Goal: Use online tool/utility: Utilize a website feature to perform a specific function

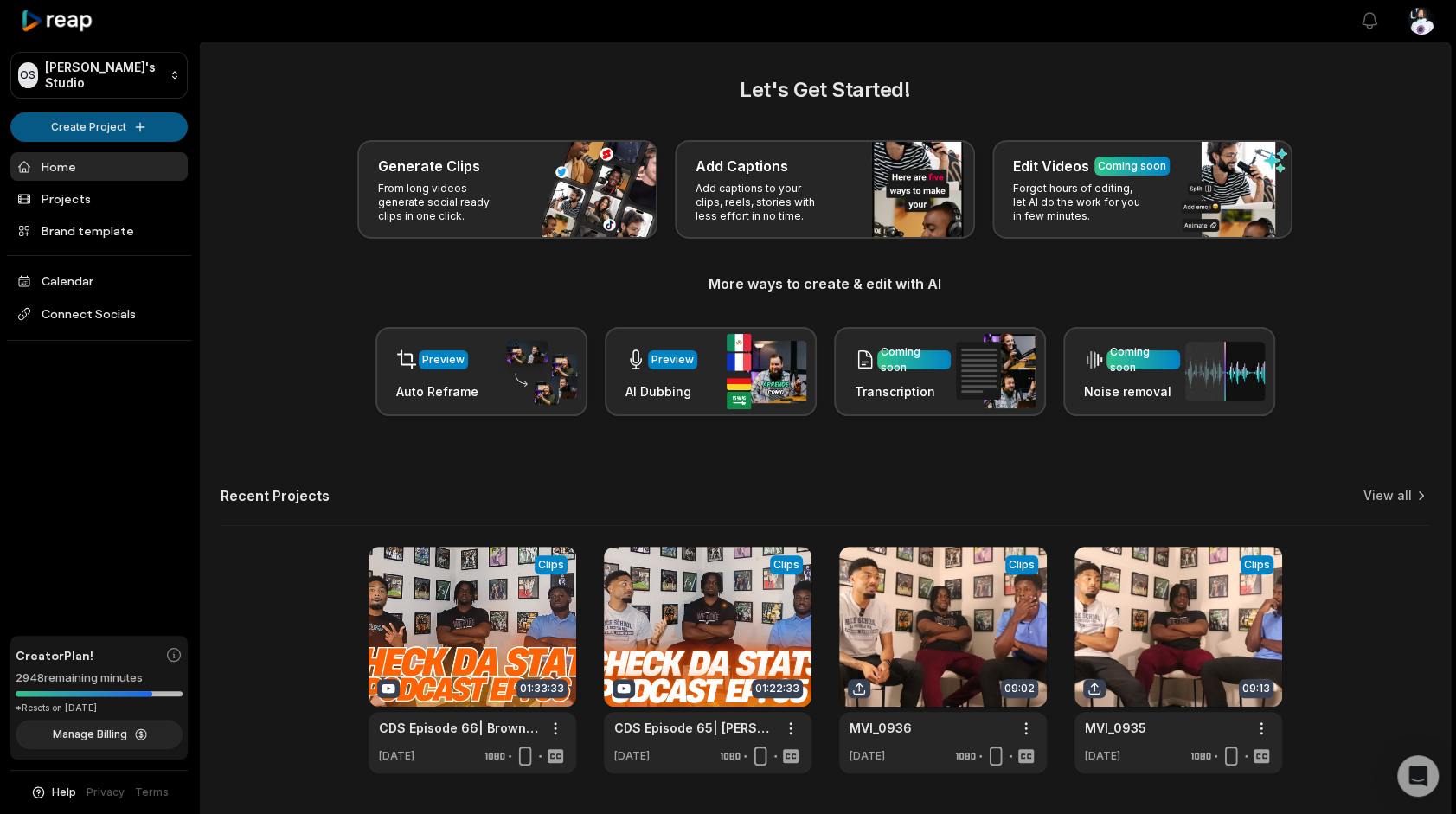
click at [74, 132] on html "OS Omari's Studio Create Project Home Projects Brand template Calendar Connect …" at bounding box center [728, 407] width 1456 height 814
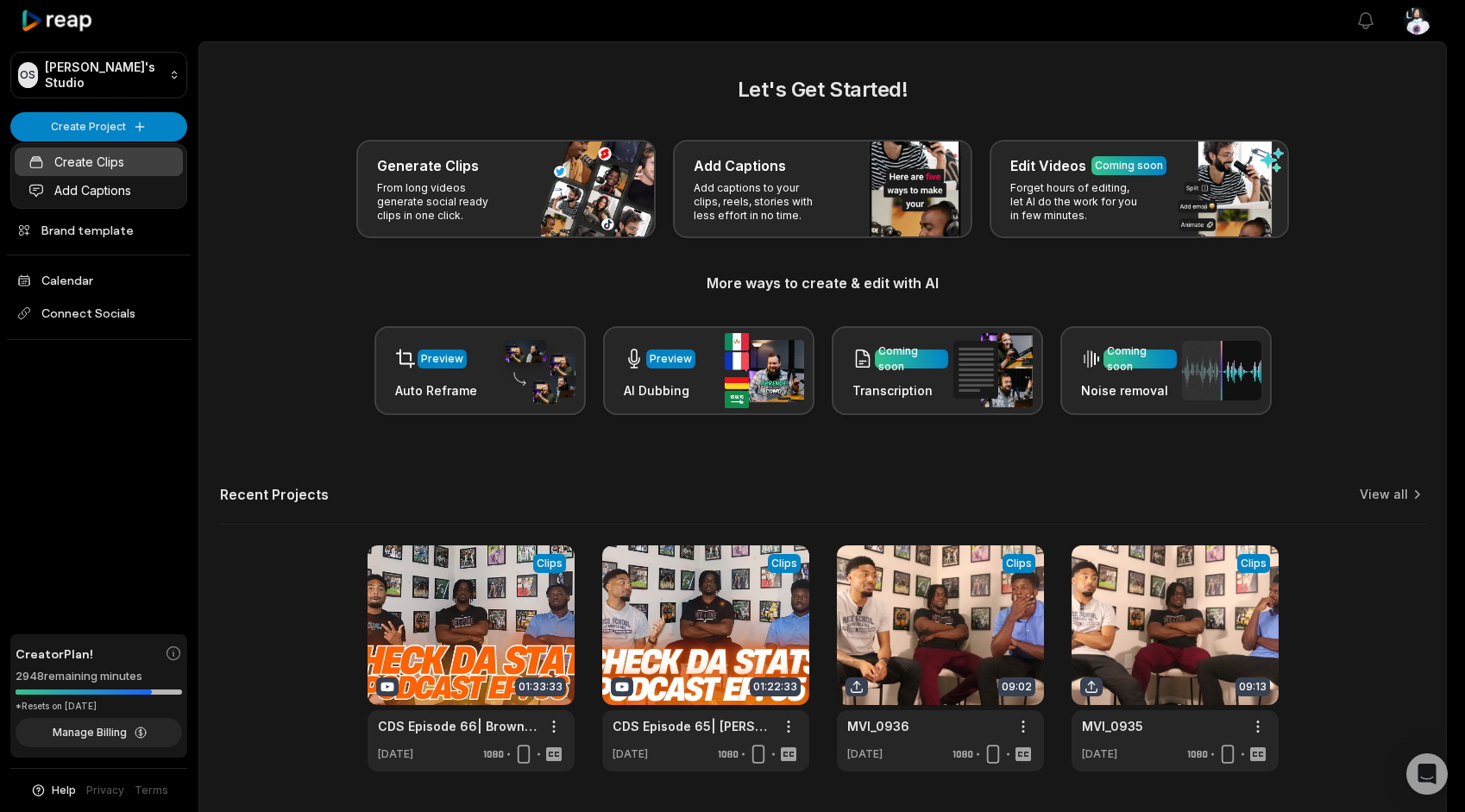
click at [83, 161] on link "Create Clips" at bounding box center [99, 162] width 169 height 29
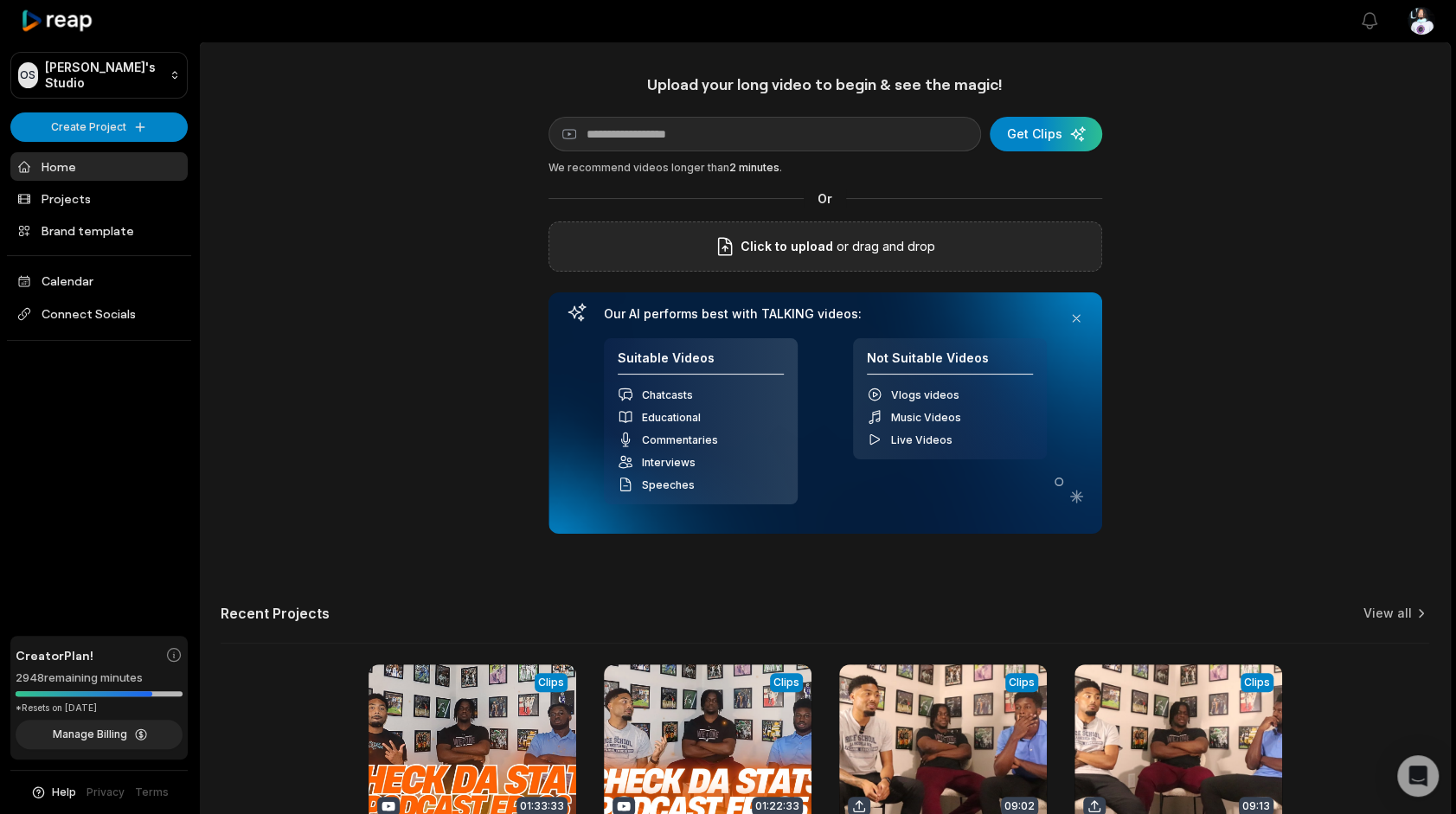
click at [679, 227] on div "Click to upload or drag and drop" at bounding box center [826, 246] width 554 height 50
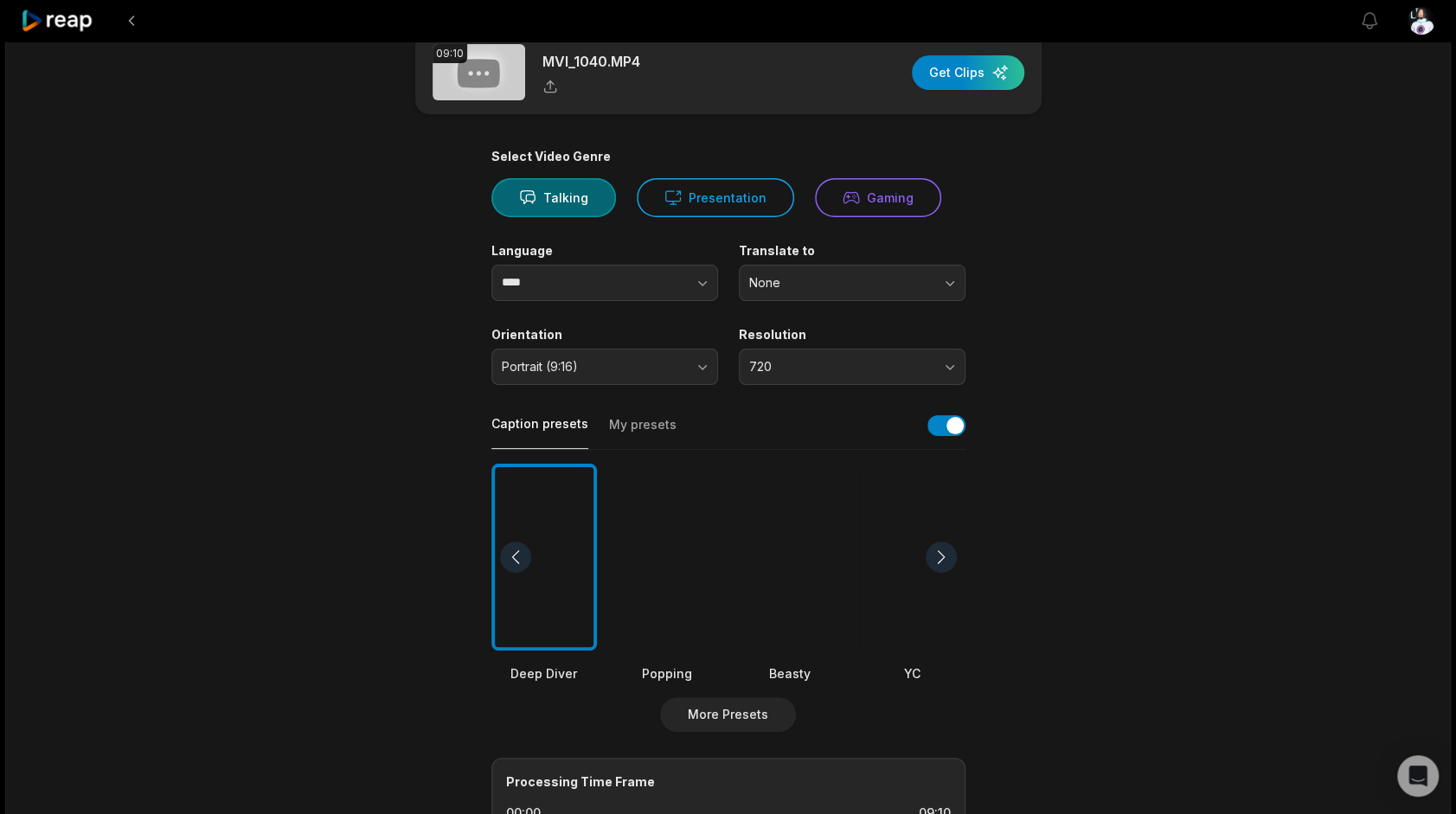
scroll to position [78, 0]
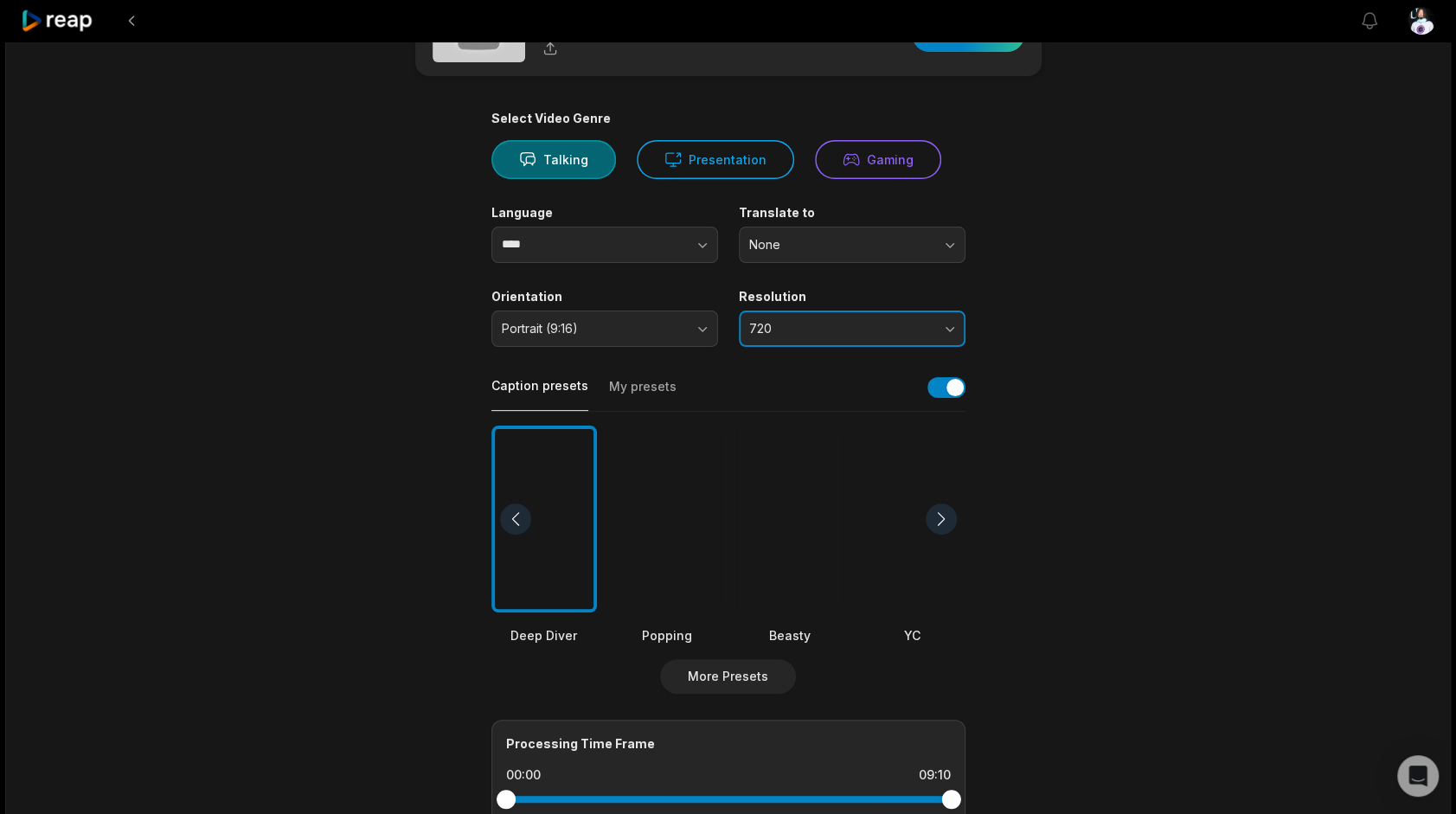
click at [895, 316] on button "720" at bounding box center [852, 329] width 227 height 37
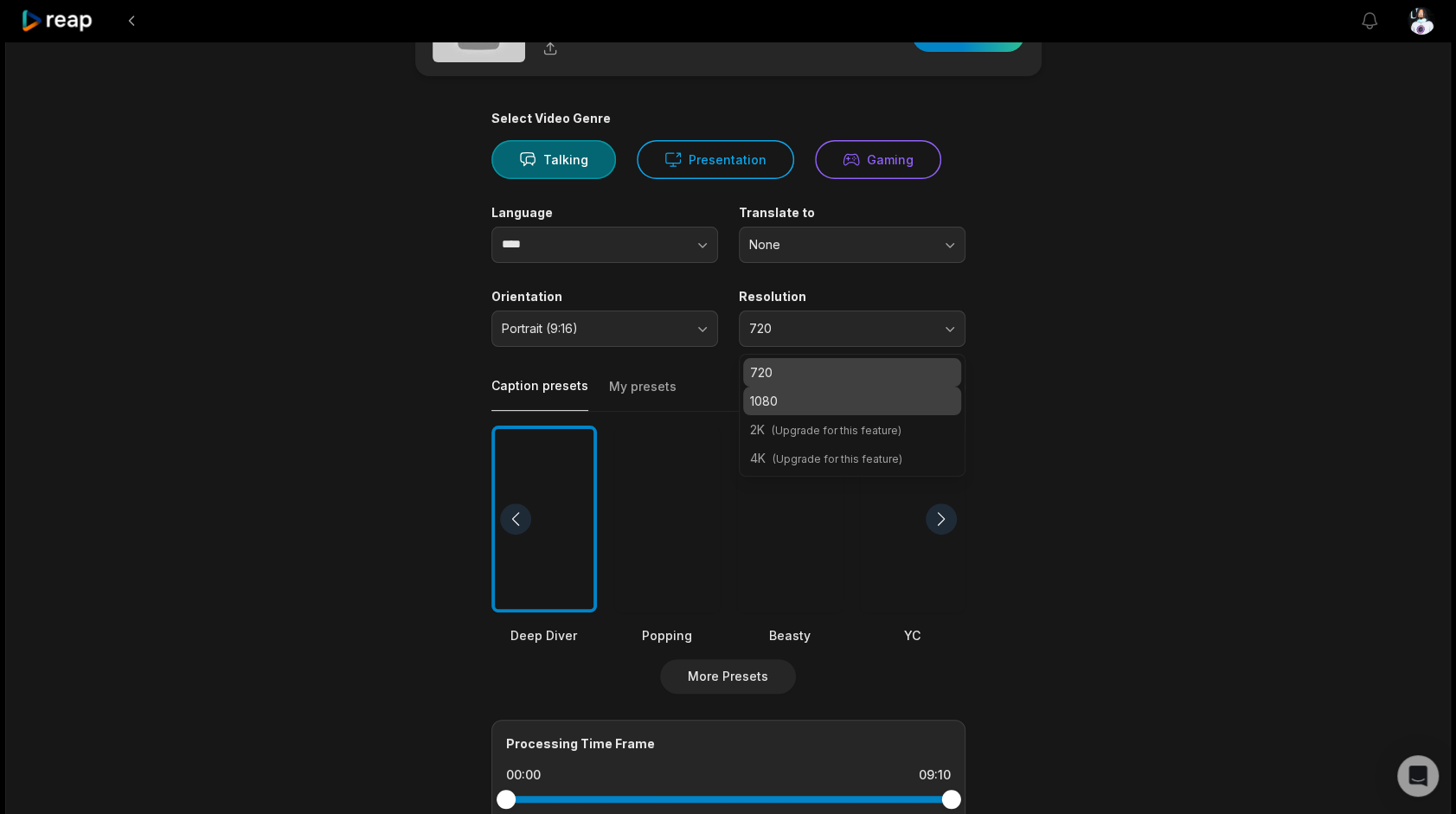
click at [860, 405] on p "1080" at bounding box center [851, 401] width 204 height 18
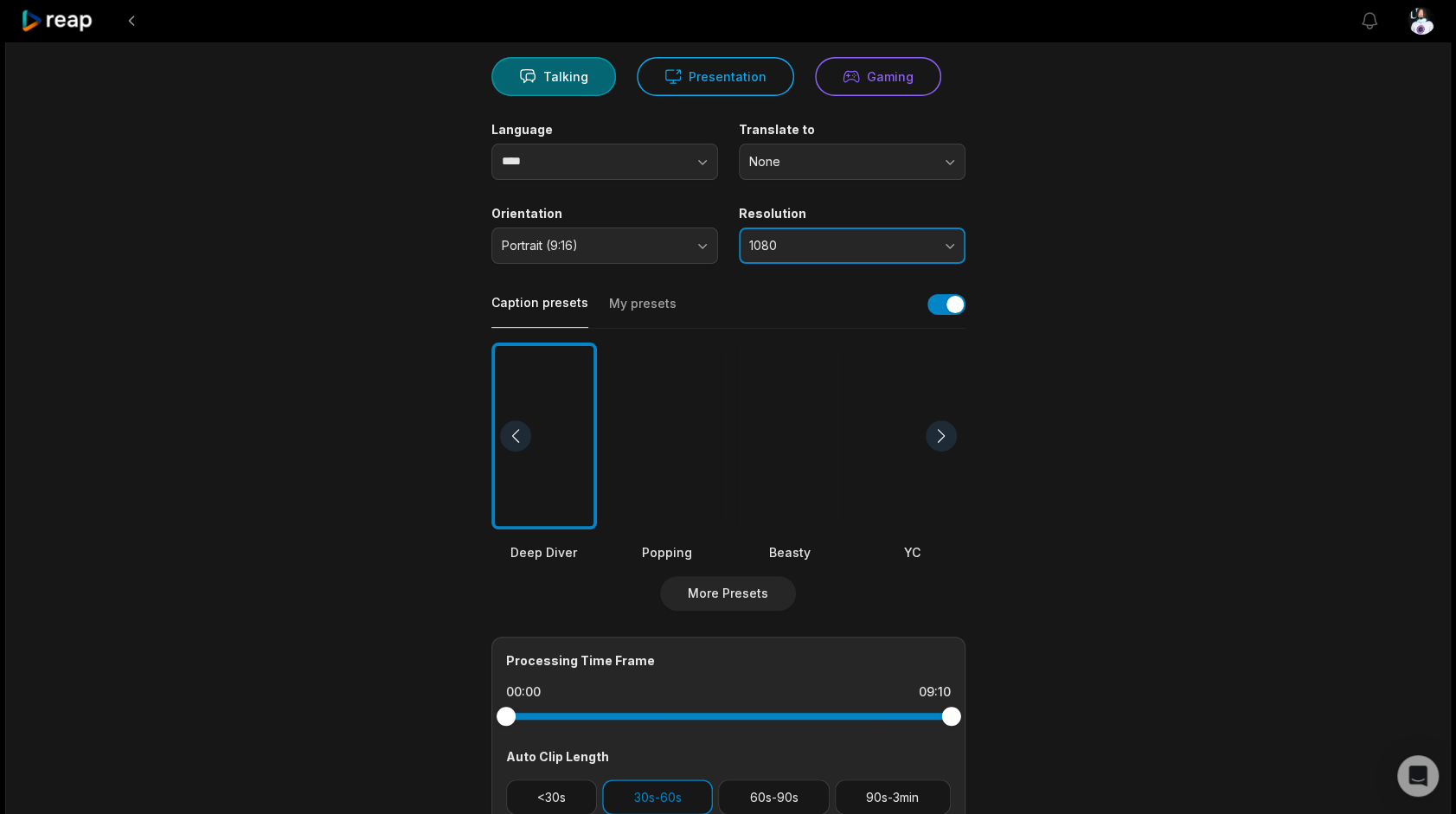
scroll to position [247, 0]
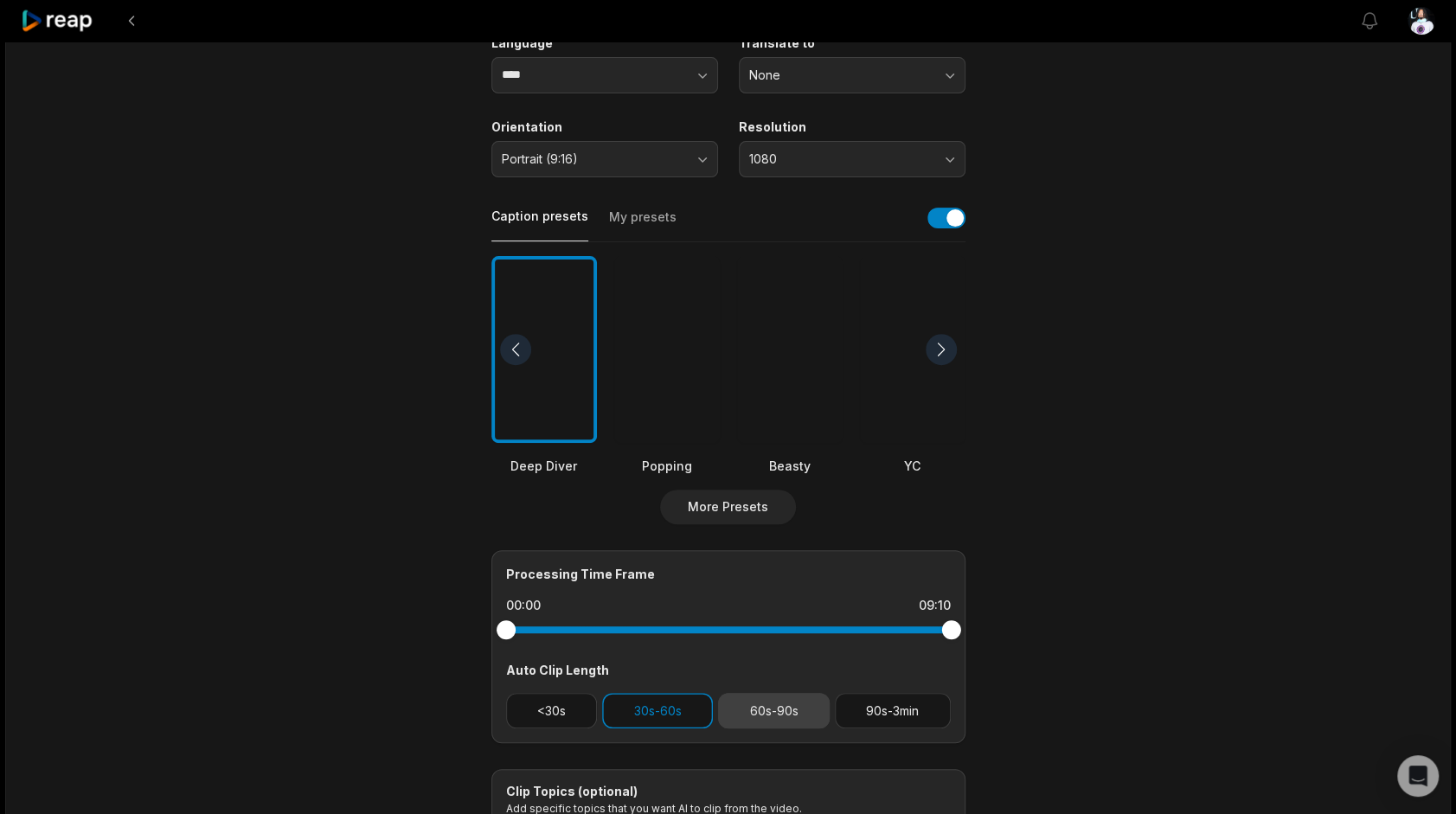
click at [759, 721] on button "60s-90s" at bounding box center [774, 710] width 111 height 36
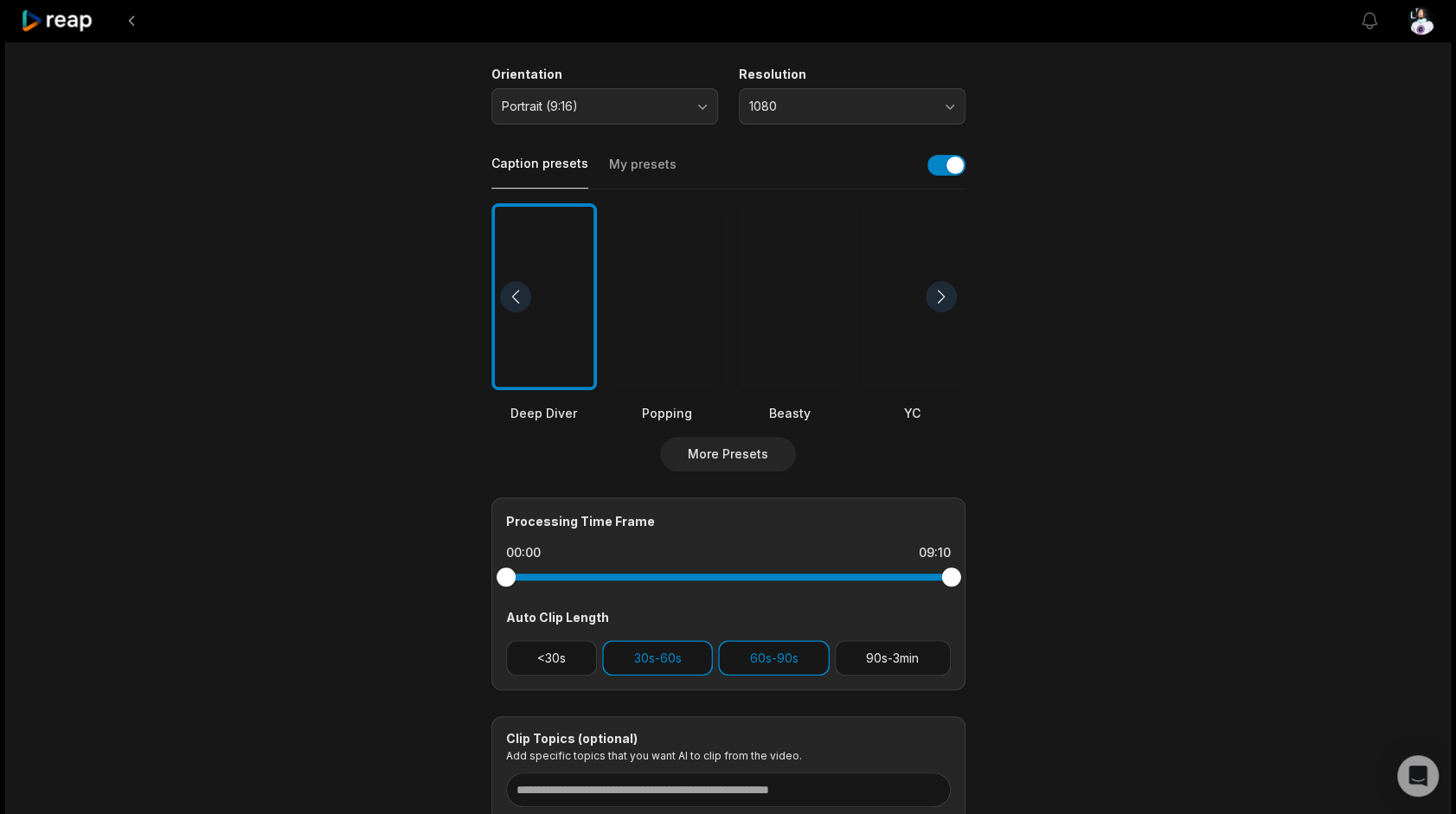
scroll to position [430, 0]
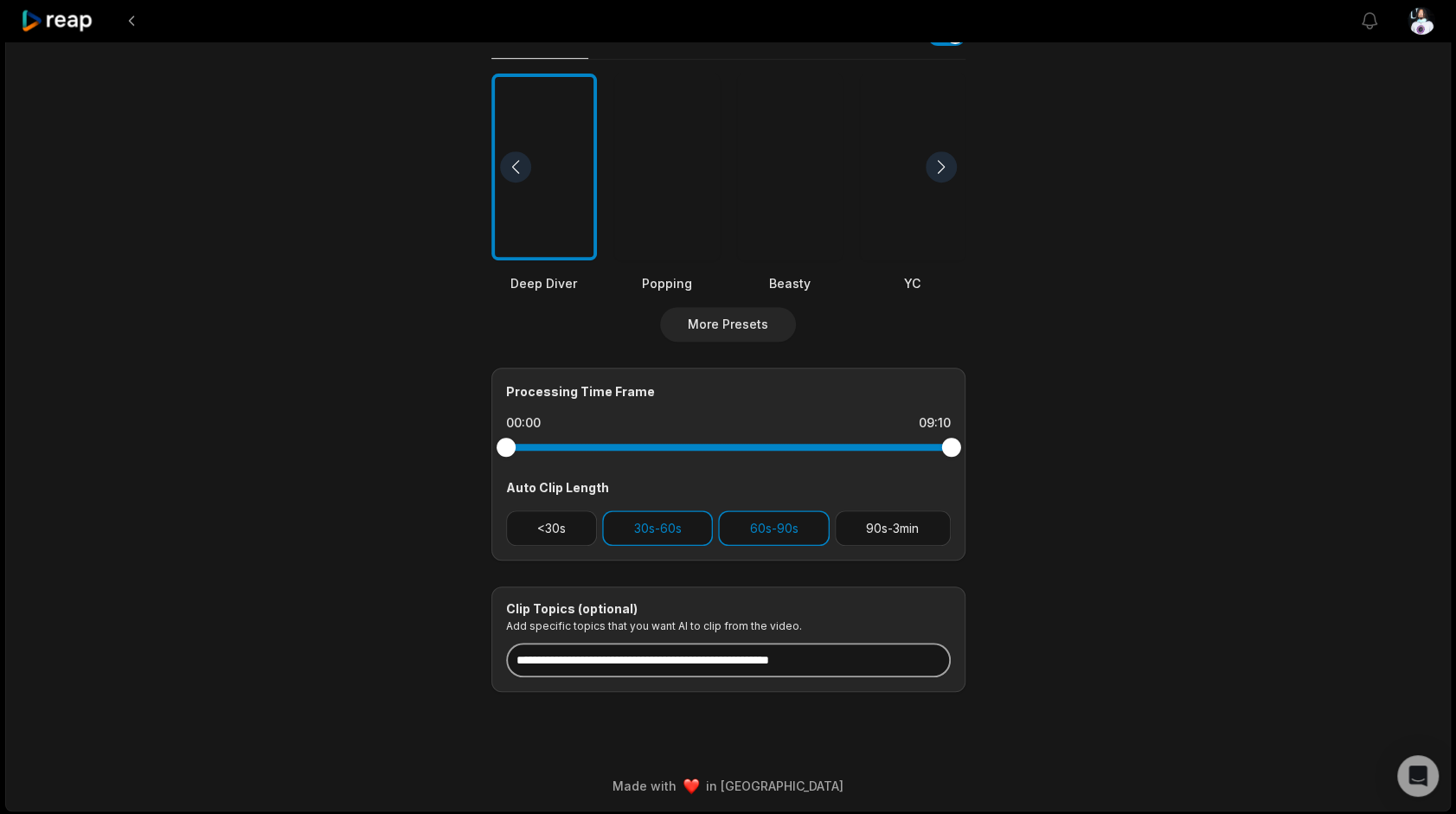
click at [851, 668] on input at bounding box center [728, 660] width 445 height 35
type input "*"
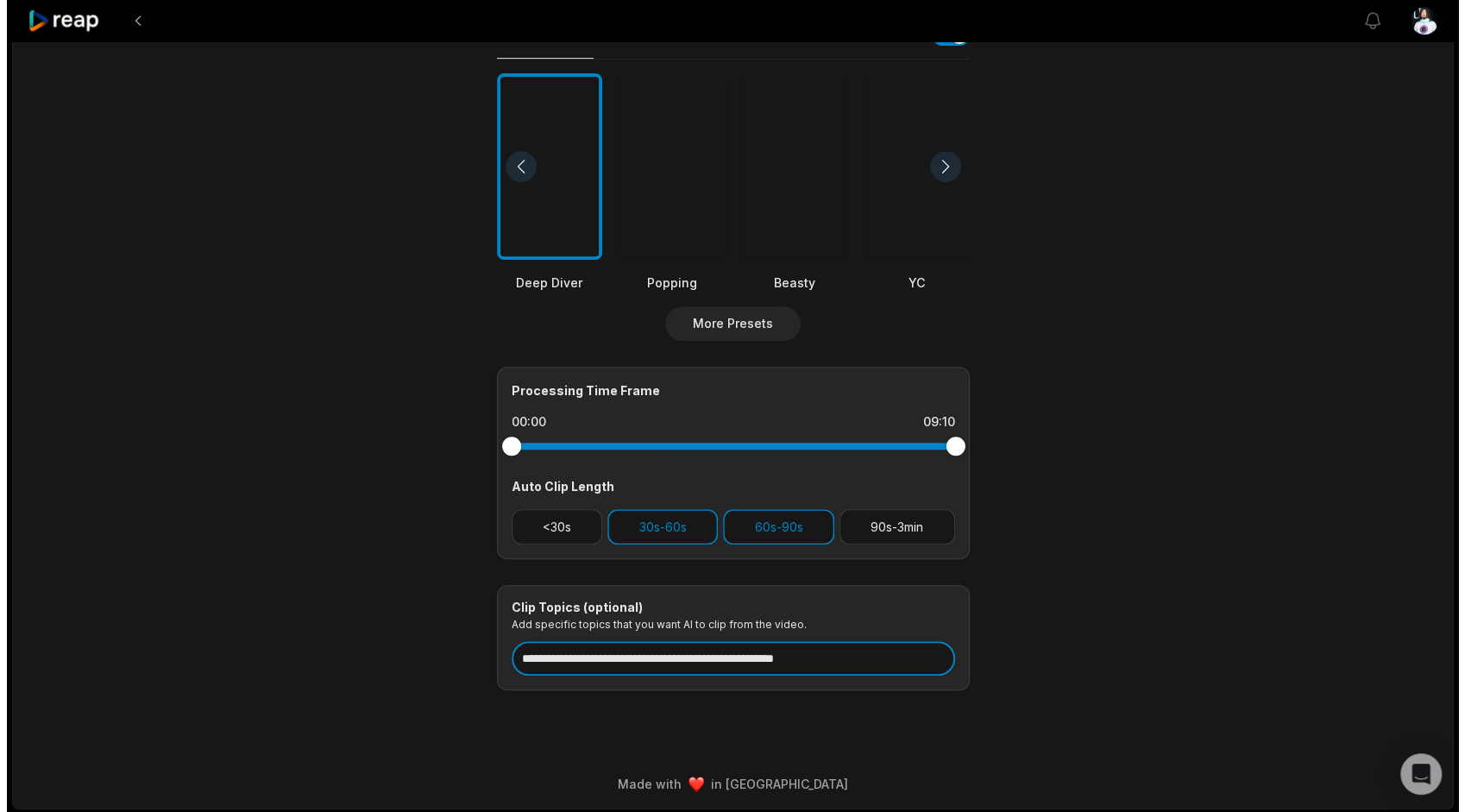
scroll to position [0, 0]
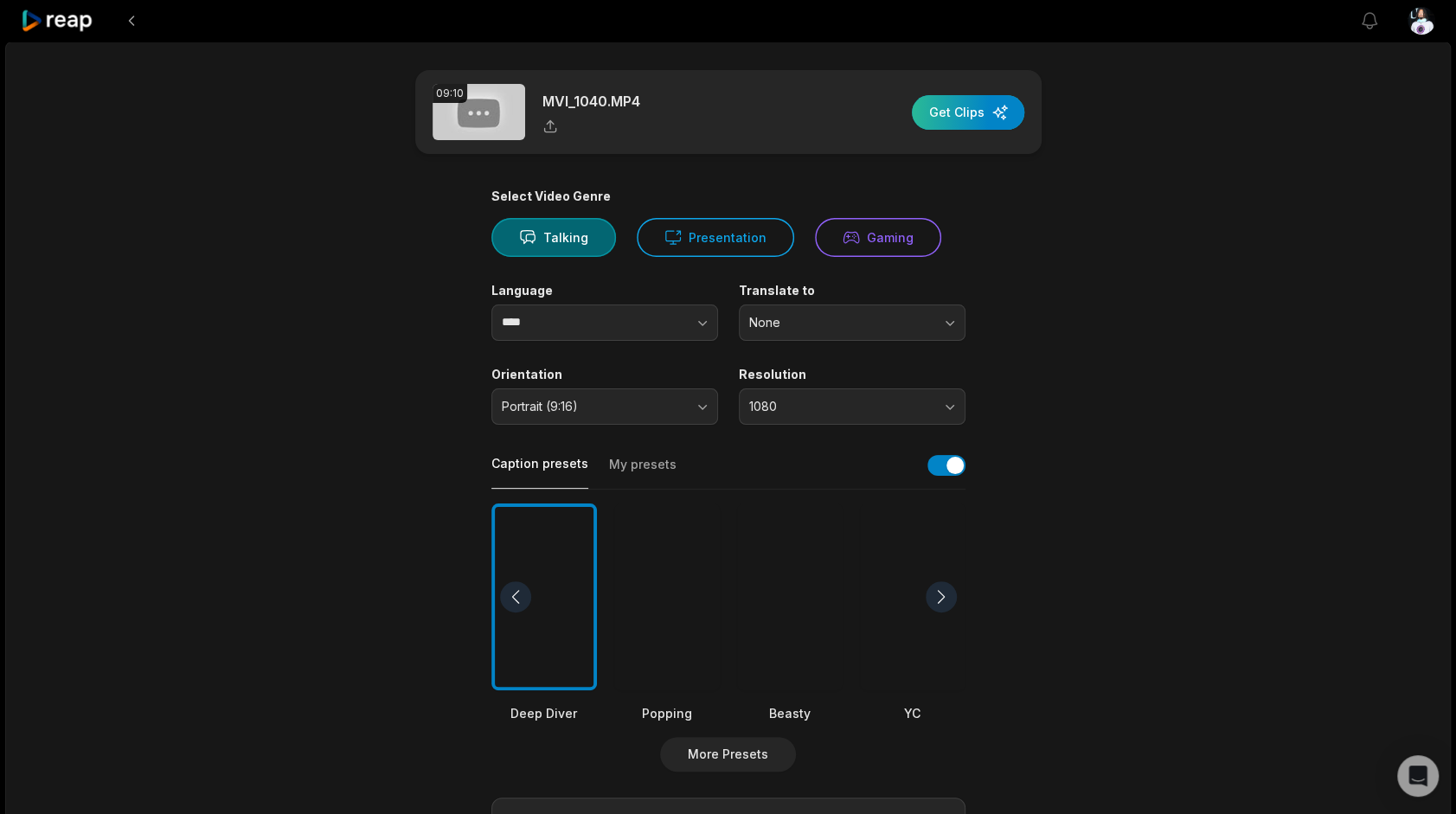
type input "**********"
click at [1005, 109] on div "button" at bounding box center [968, 112] width 112 height 35
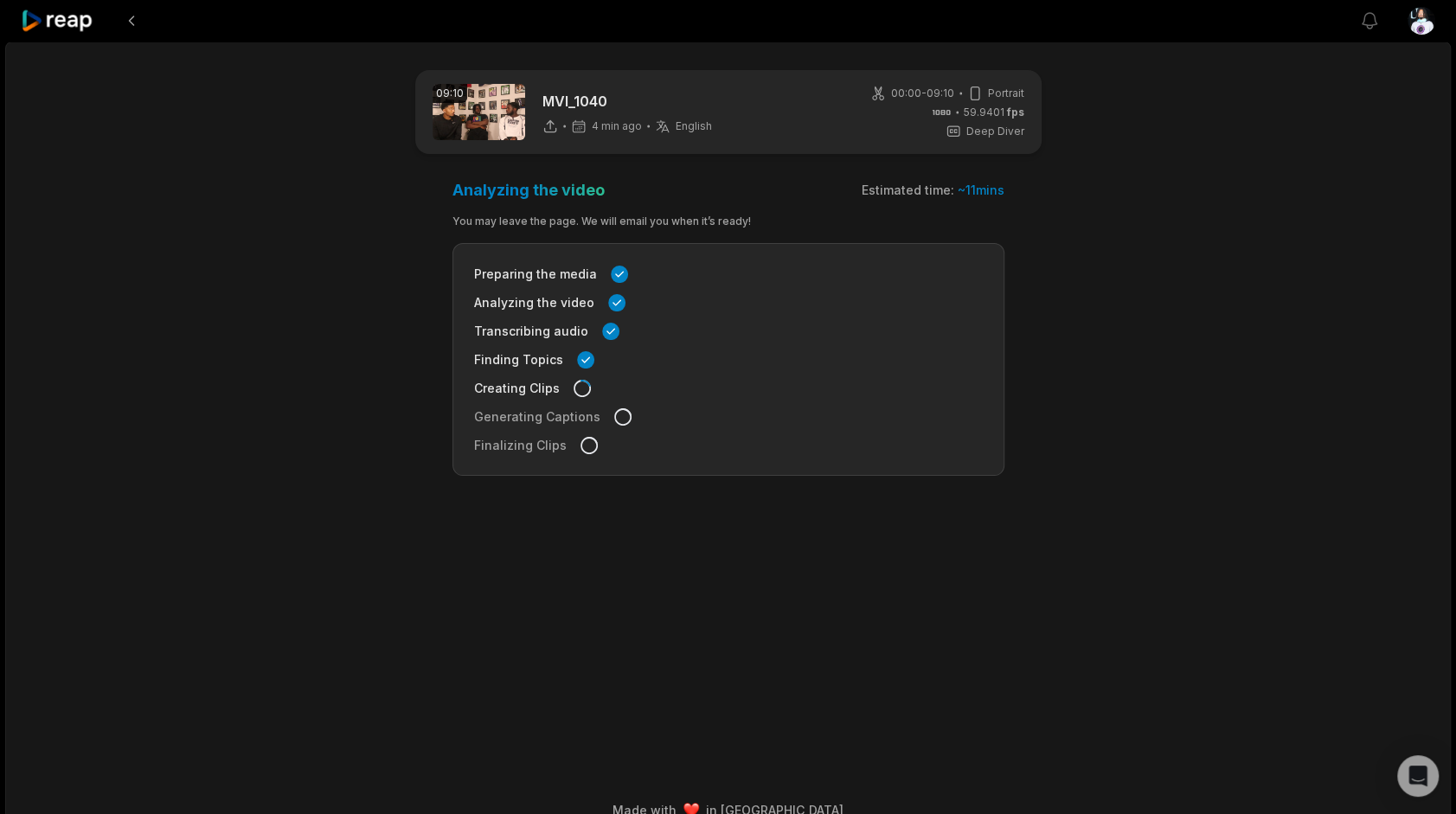
click at [77, 20] on icon at bounding box center [58, 21] width 74 height 23
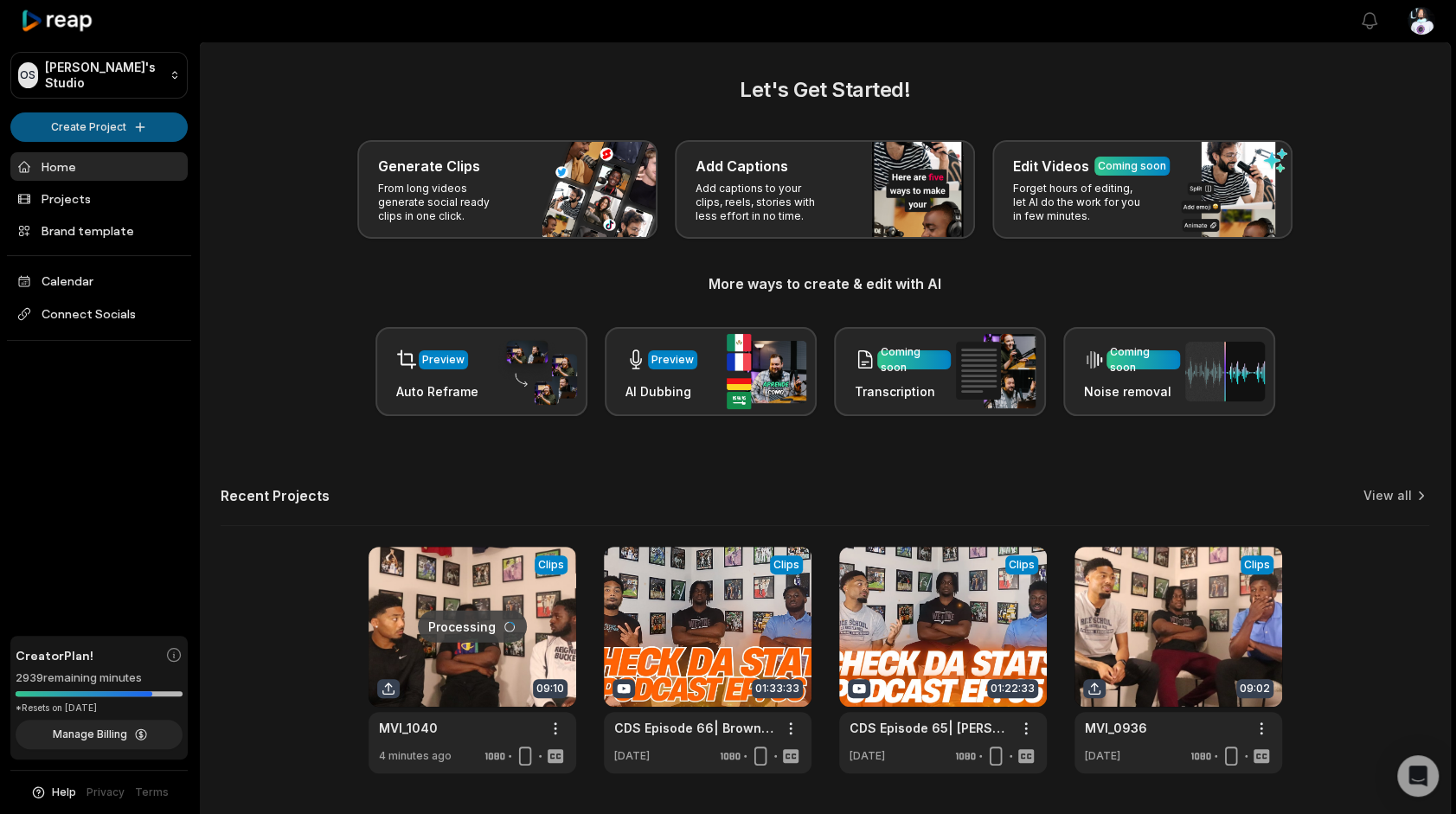
click at [93, 129] on html "OS Omari's Studio Create Project Home Projects Brand template Calendar Connect …" at bounding box center [728, 407] width 1456 height 814
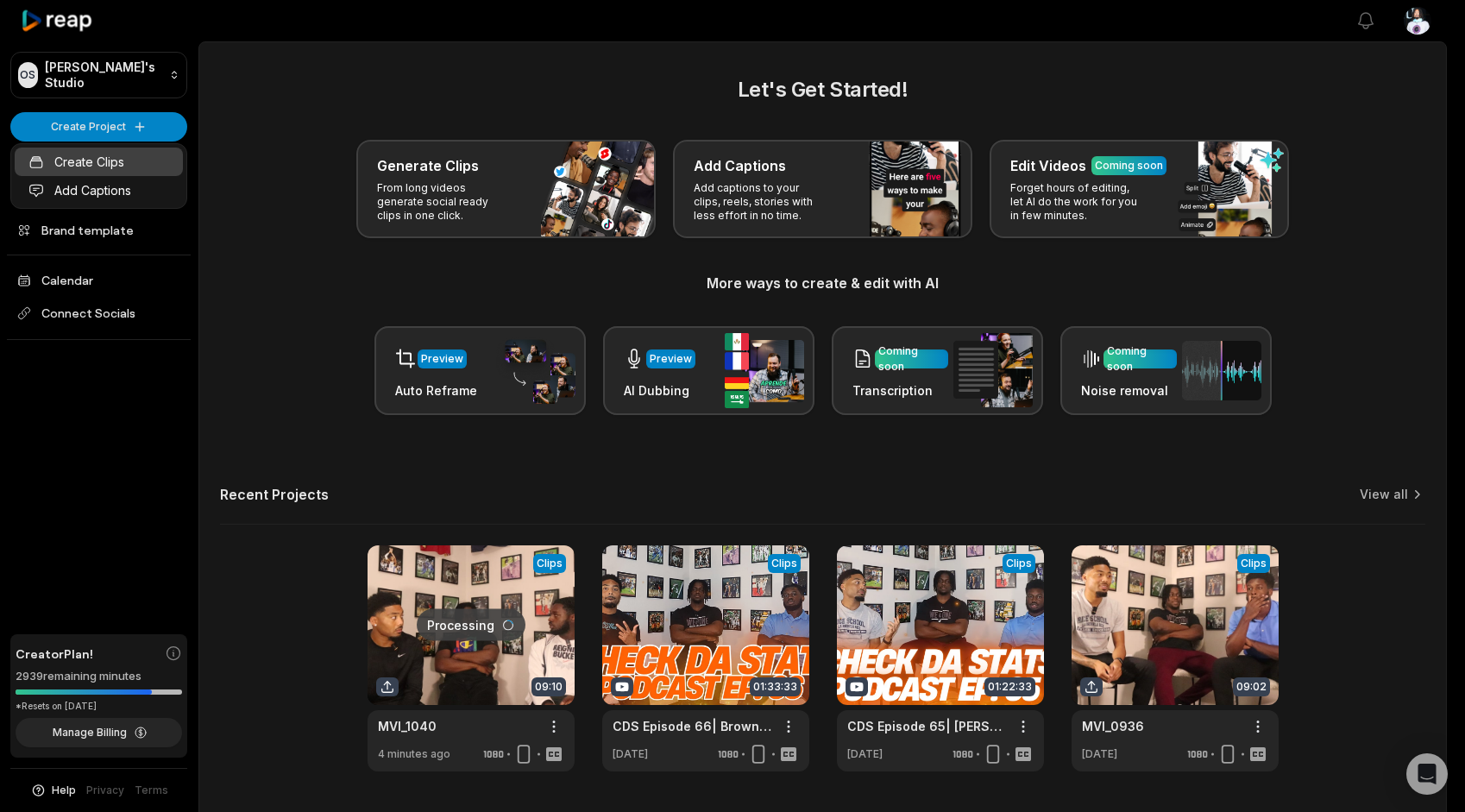
click at [87, 162] on link "Create Clips" at bounding box center [99, 162] width 169 height 29
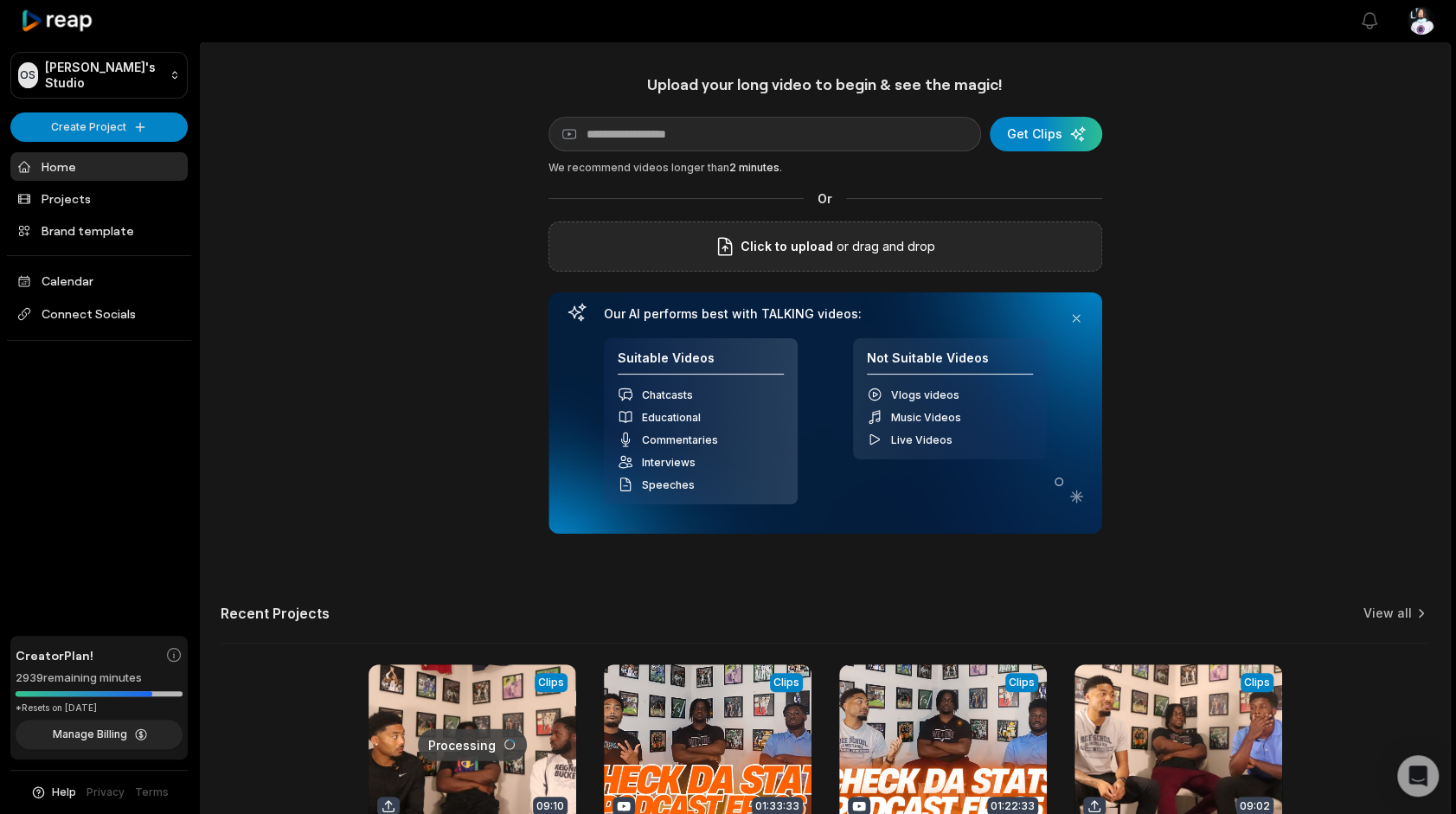
click at [666, 243] on div "Click to upload or drag and drop" at bounding box center [826, 246] width 554 height 50
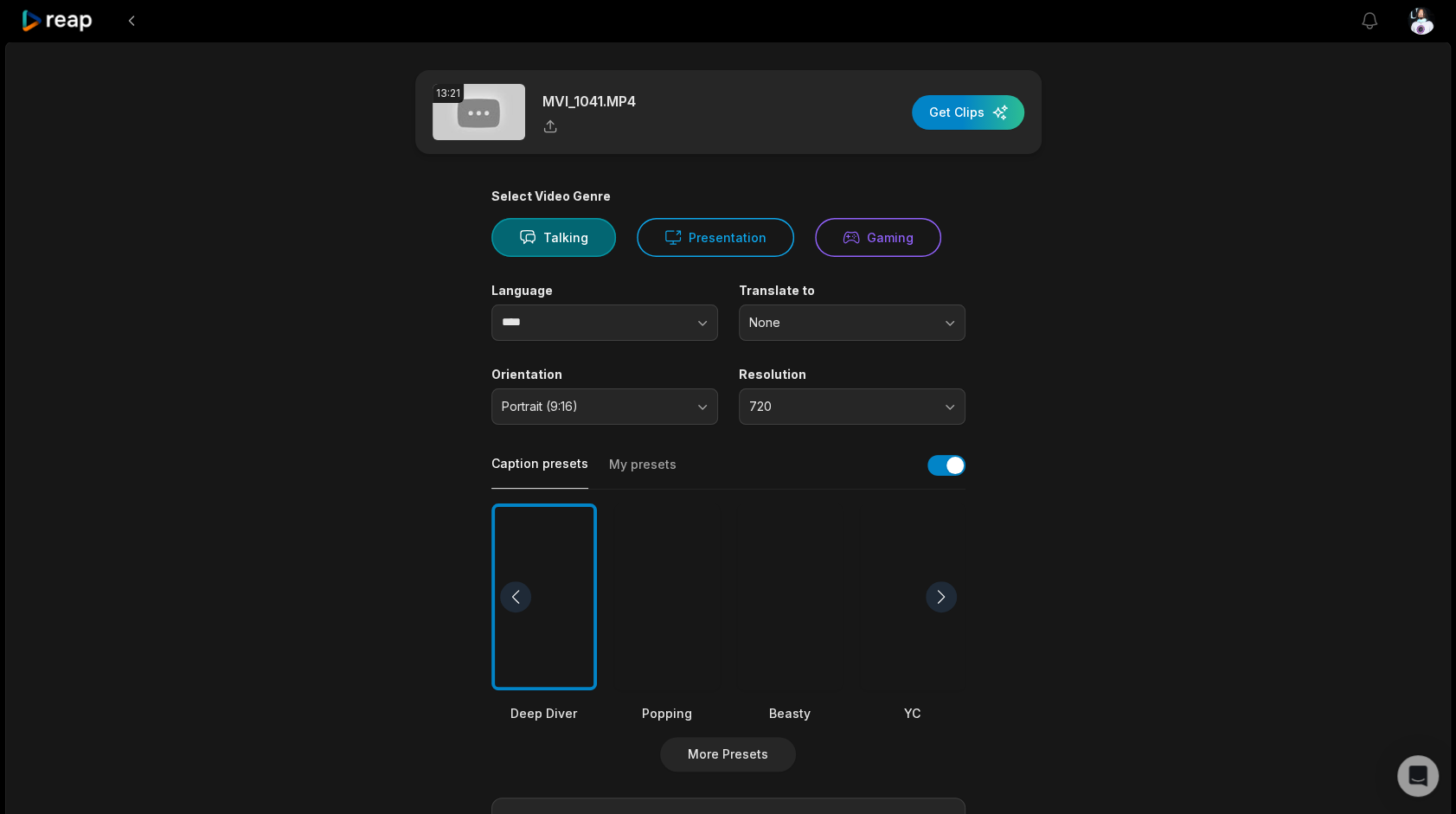
click at [949, 385] on div "Resolution 720" at bounding box center [852, 396] width 227 height 58
click at [917, 414] on button "720" at bounding box center [852, 407] width 227 height 37
click at [839, 470] on p "1080" at bounding box center [851, 479] width 204 height 18
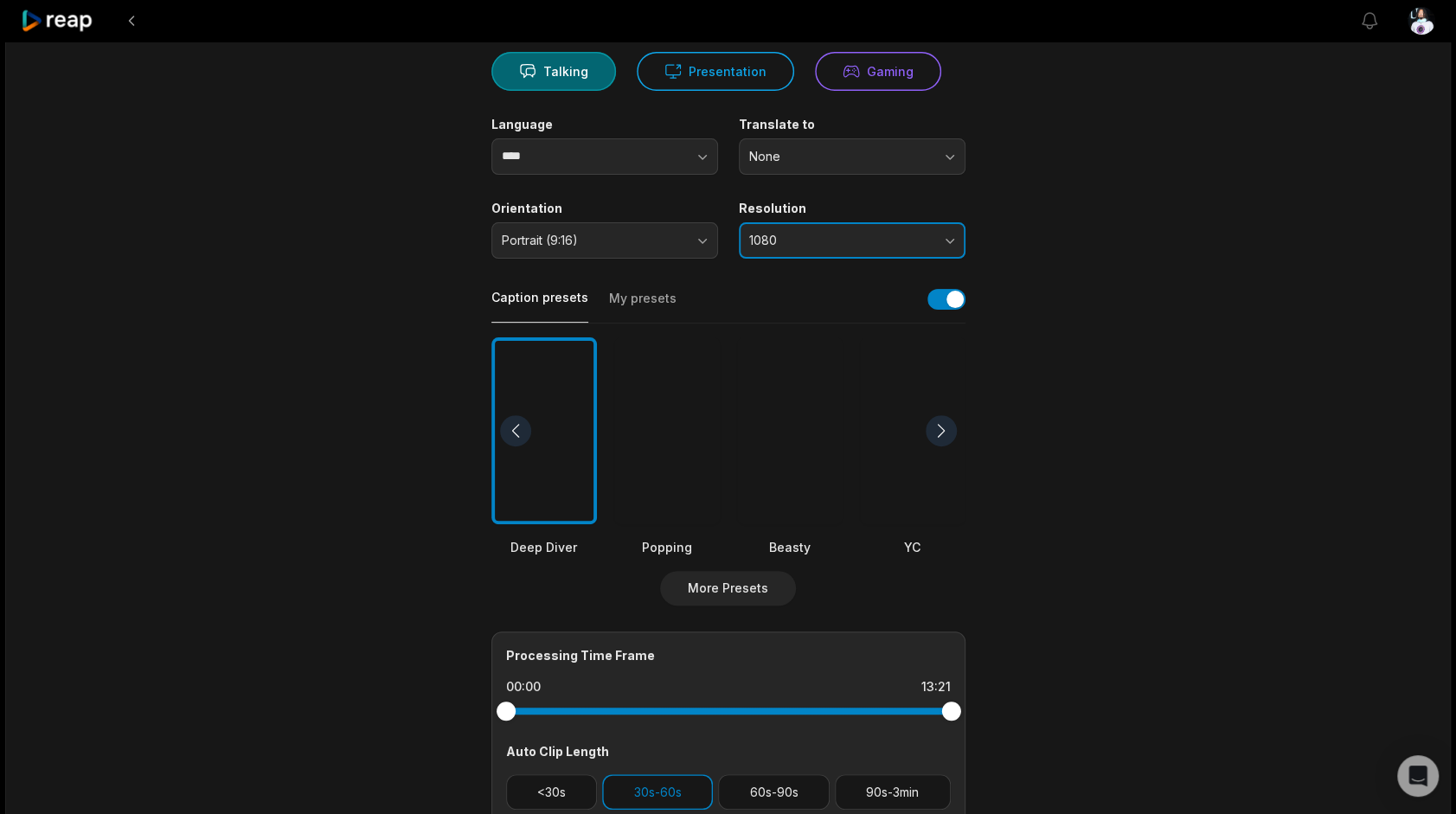
scroll to position [169, 0]
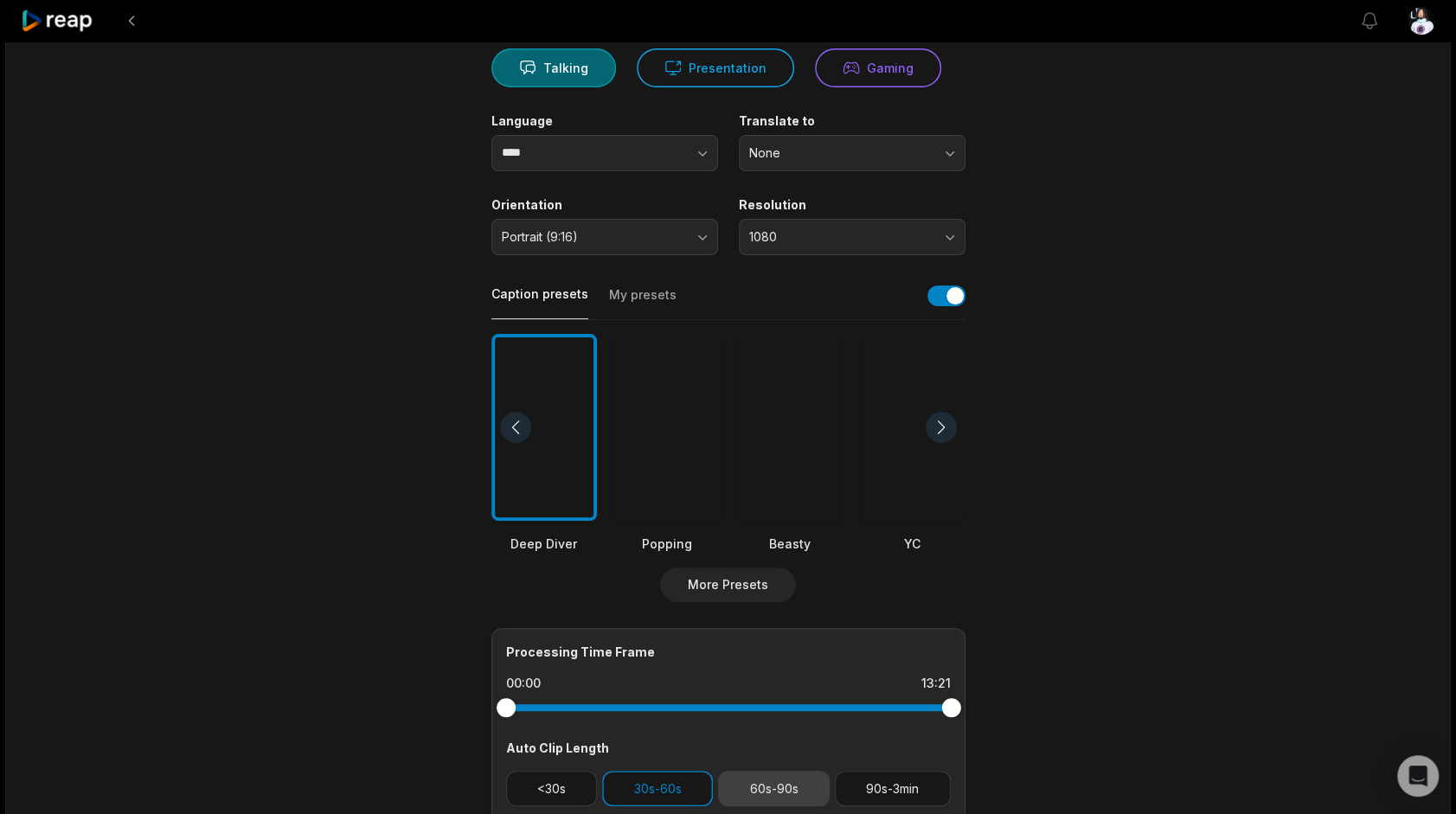
click at [782, 782] on button "60s-90s" at bounding box center [774, 788] width 111 height 36
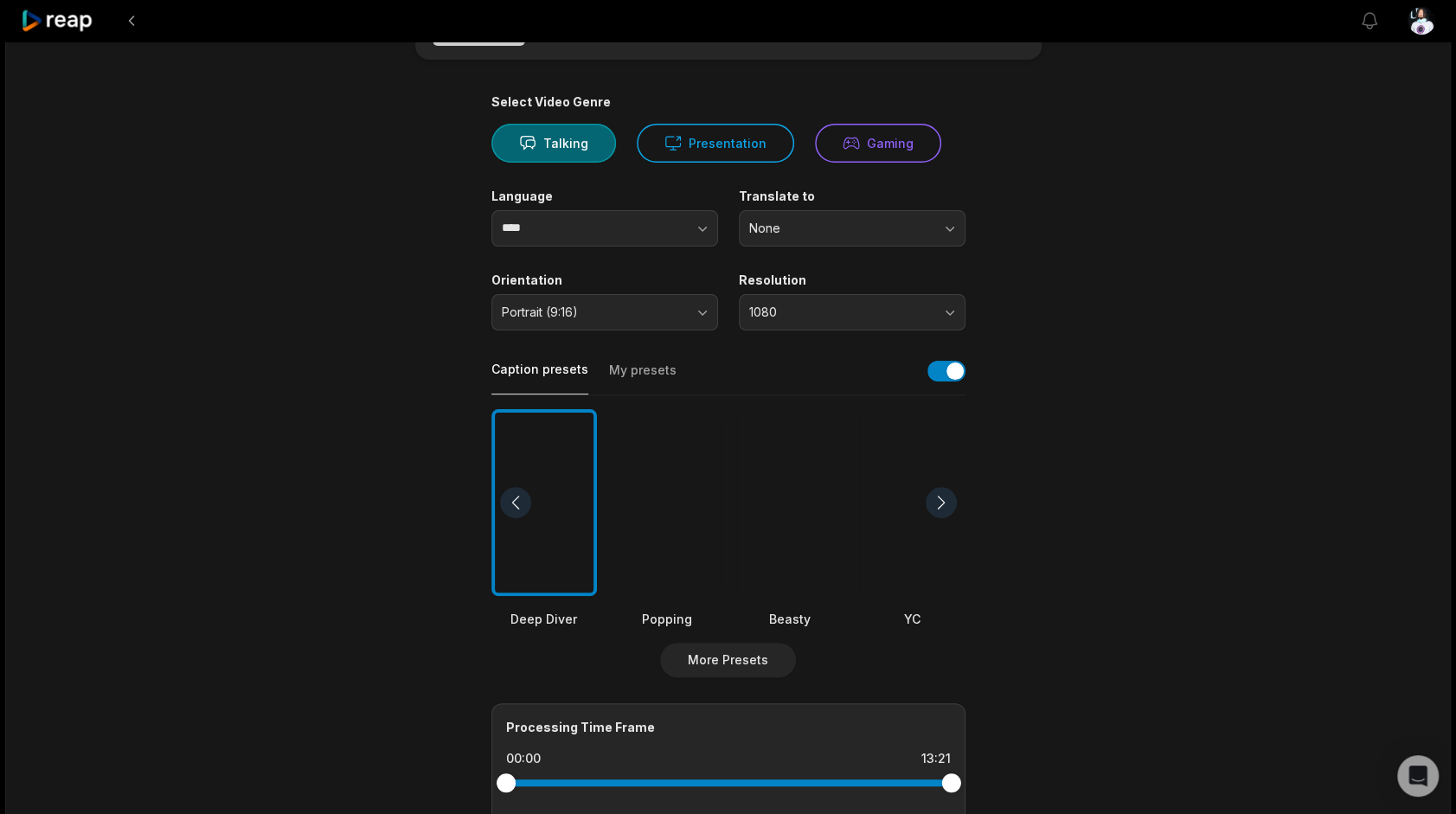
scroll to position [0, 0]
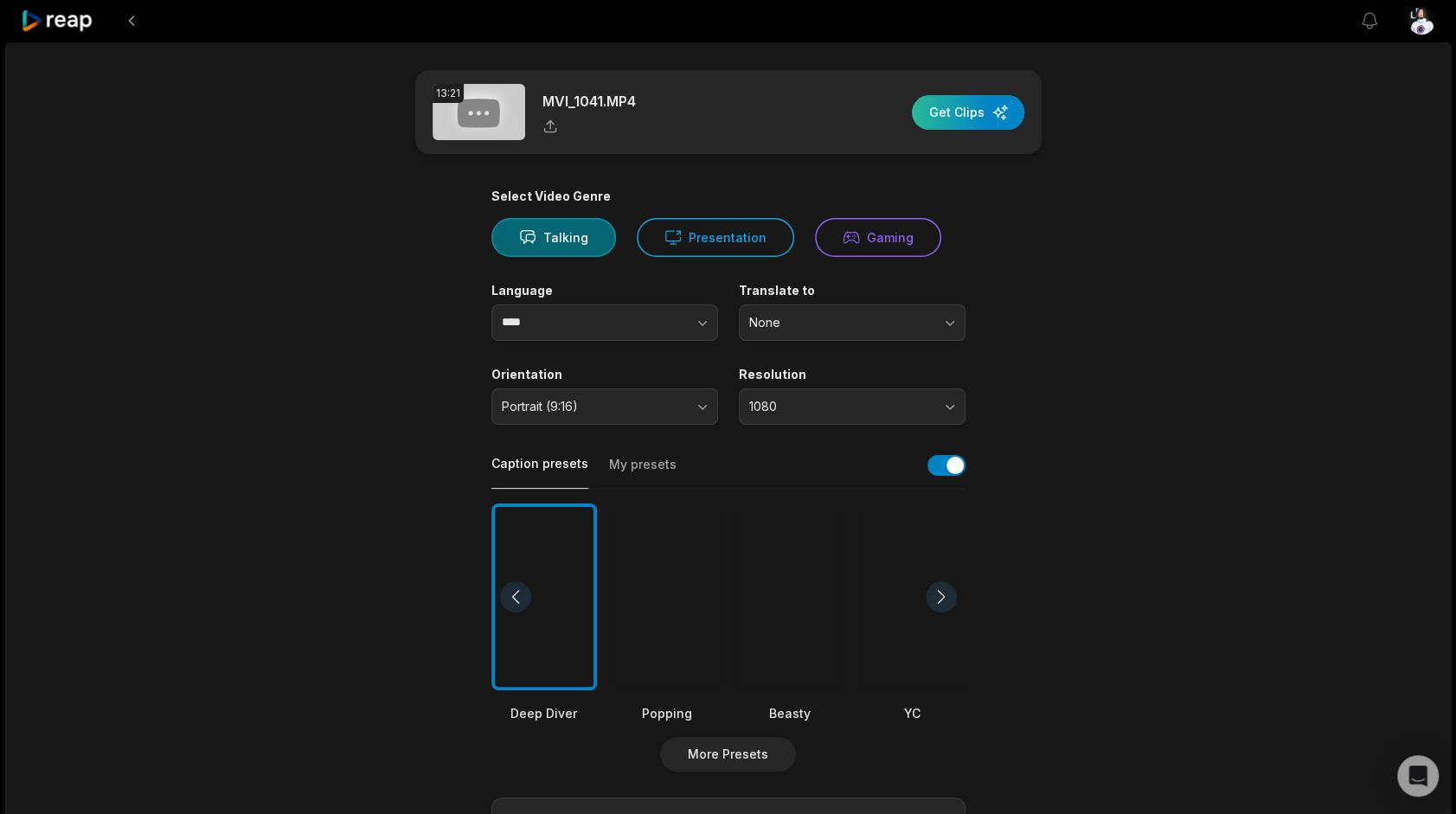
click at [960, 126] on div "button" at bounding box center [968, 112] width 112 height 35
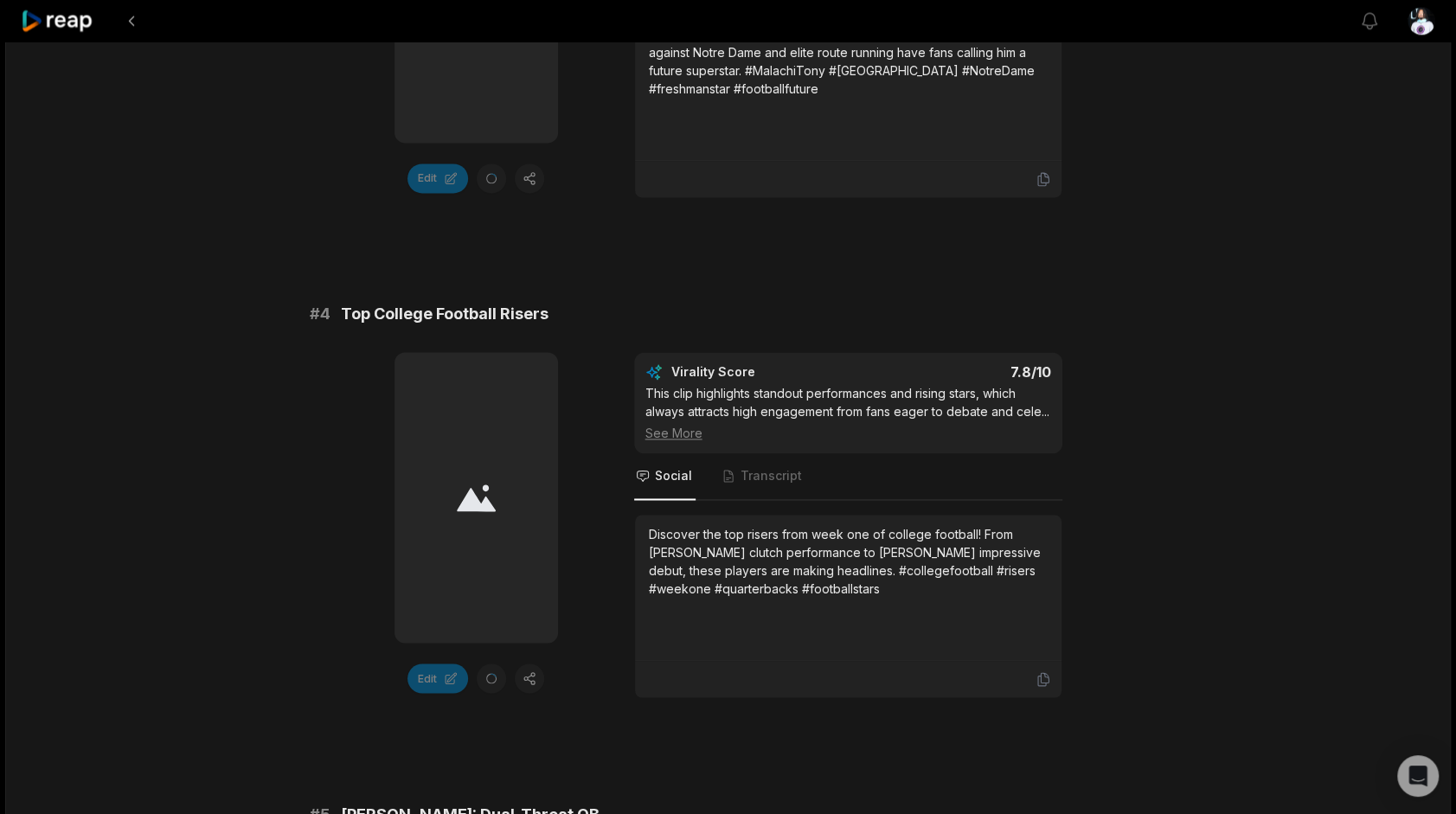
scroll to position [1623, 0]
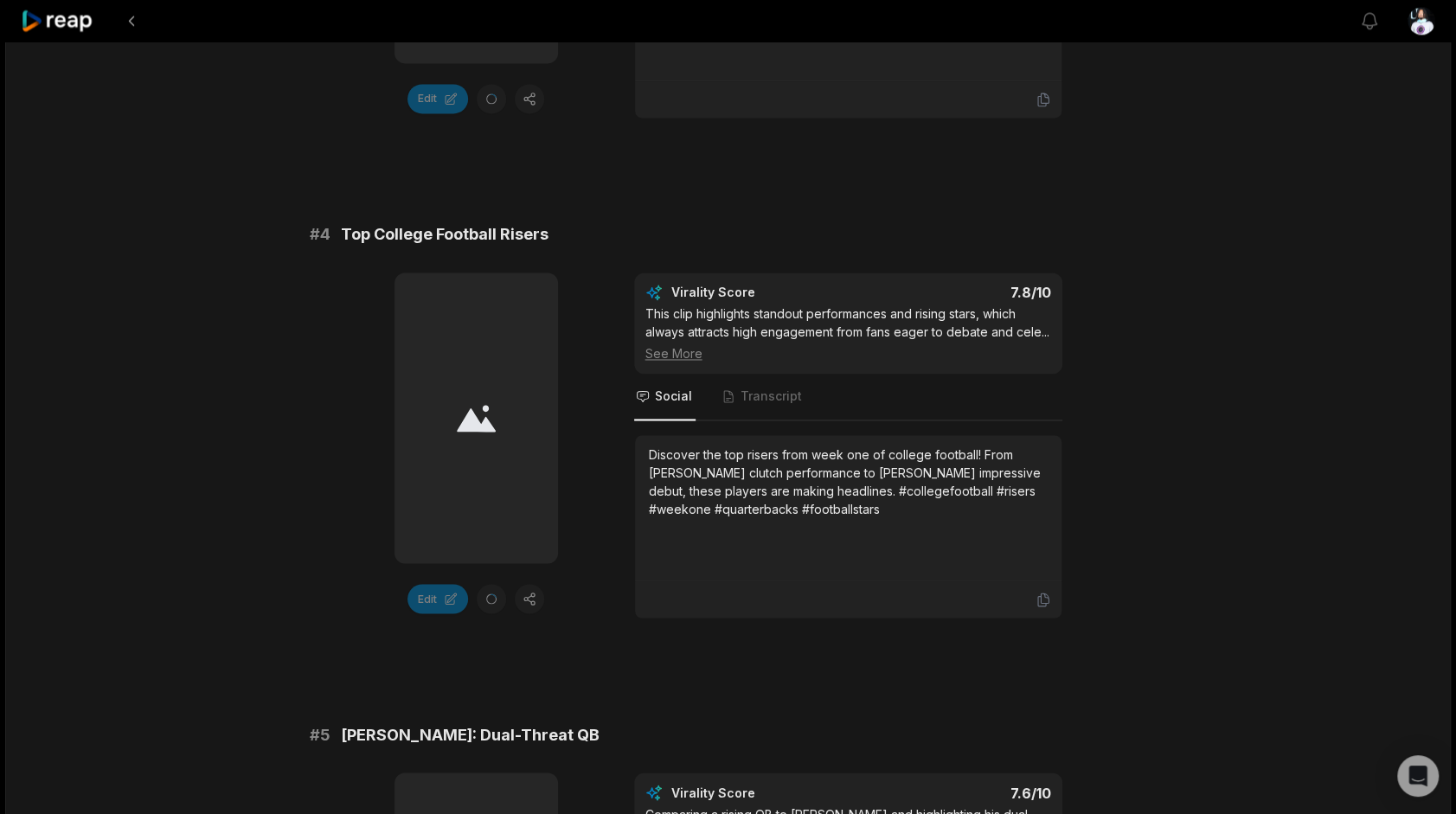
click at [65, 11] on icon at bounding box center [58, 21] width 74 height 23
